Goal: Task Accomplishment & Management: Complete application form

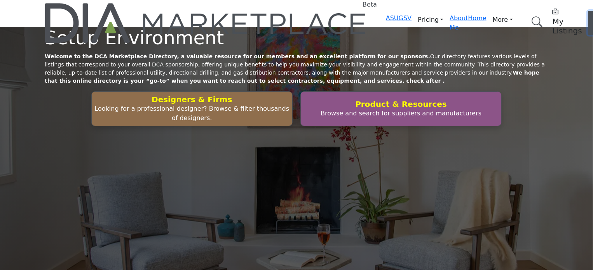
click at [592, 14] on span "Log In" at bounding box center [598, 22] width 11 height 17
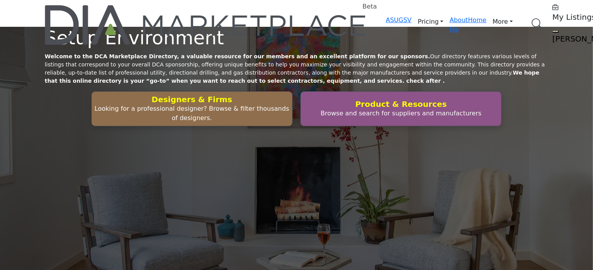
click at [552, 34] on h5 "[PERSON_NAME]" at bounding box center [600, 38] width 97 height 9
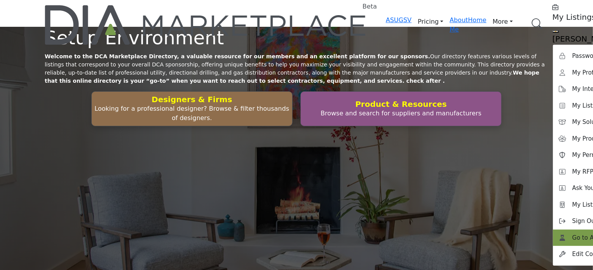
click at [572, 233] on span "Go to Admin Panel" at bounding box center [599, 237] width 54 height 9
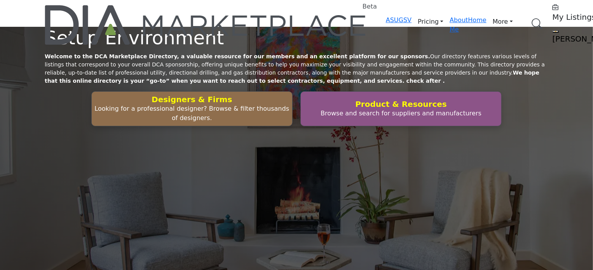
click at [552, 34] on h5 "[PERSON_NAME]" at bounding box center [600, 38] width 97 height 9
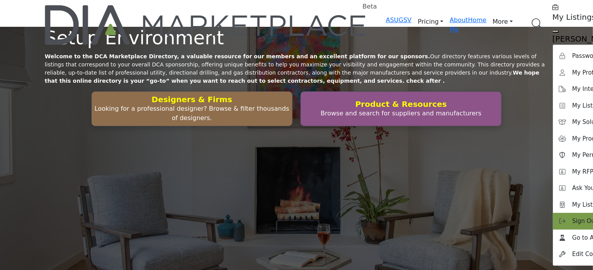
click at [572, 217] on span "Sign Out" at bounding box center [584, 221] width 25 height 9
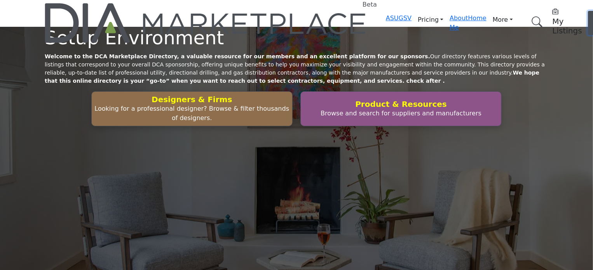
click at [592, 14] on span "Log In" at bounding box center [598, 22] width 11 height 17
